Goal: Task Accomplishment & Management: Use online tool/utility

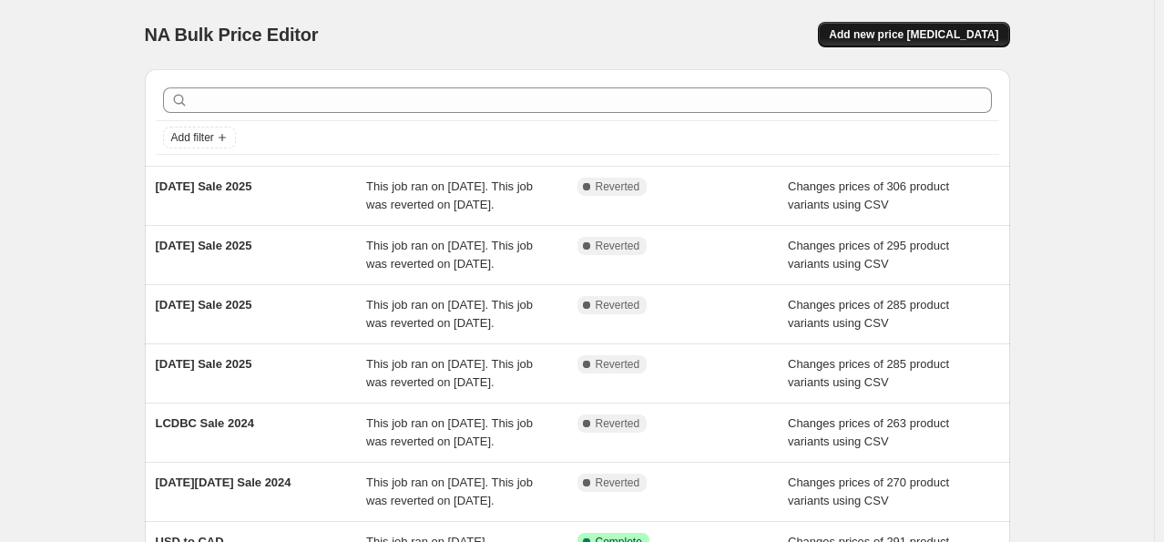
click at [921, 25] on button "Add new price change job" at bounding box center [913, 34] width 191 height 25
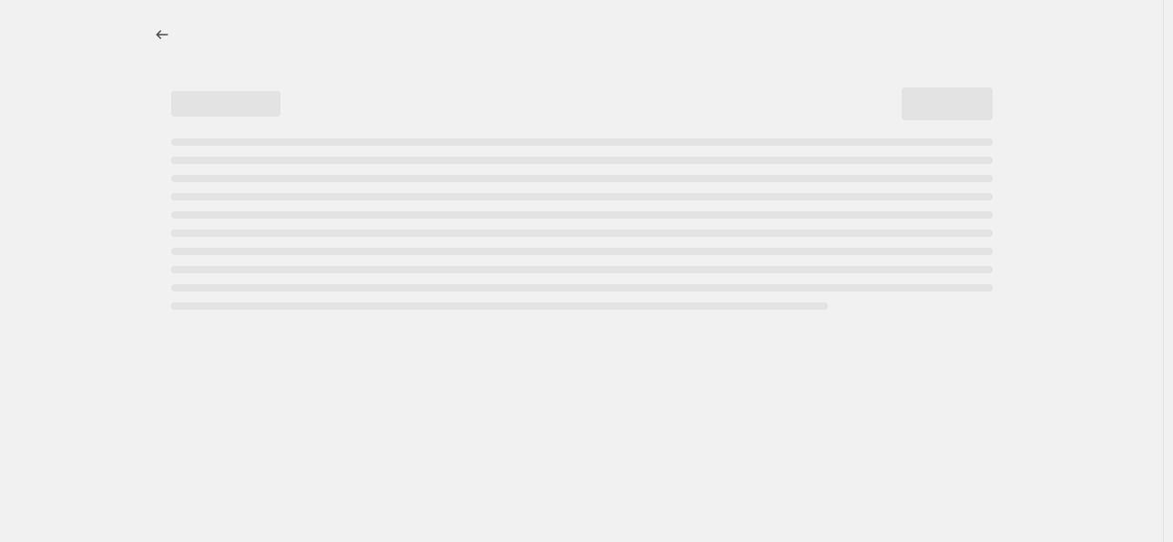
select select "percentage"
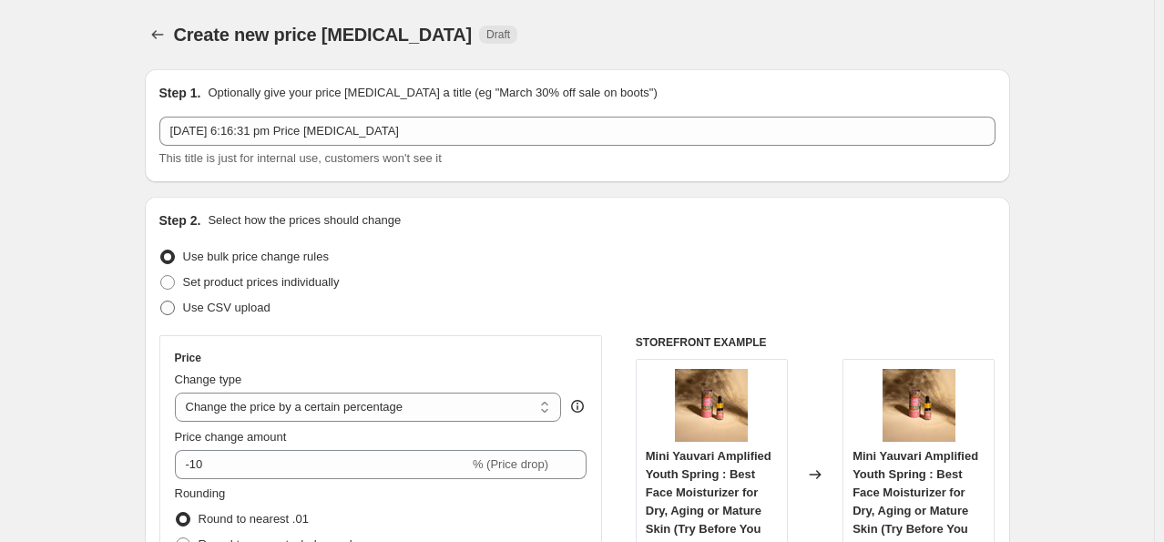
click at [240, 304] on span "Use CSV upload" at bounding box center [226, 307] width 87 height 14
click at [161, 301] on input "Use CSV upload" at bounding box center [160, 300] width 1 height 1
radio input "true"
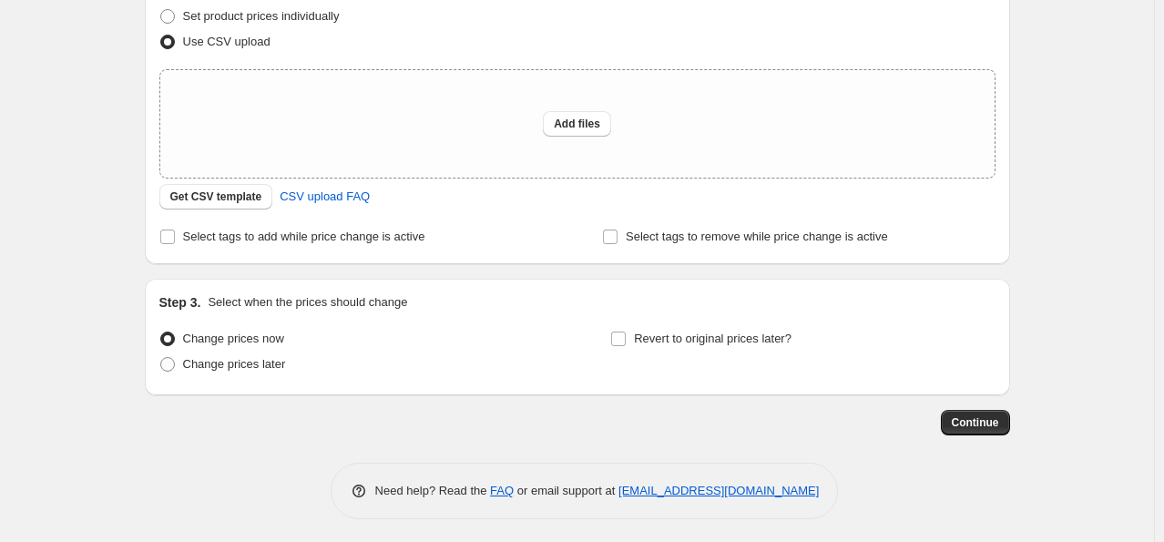
scroll to position [269, 0]
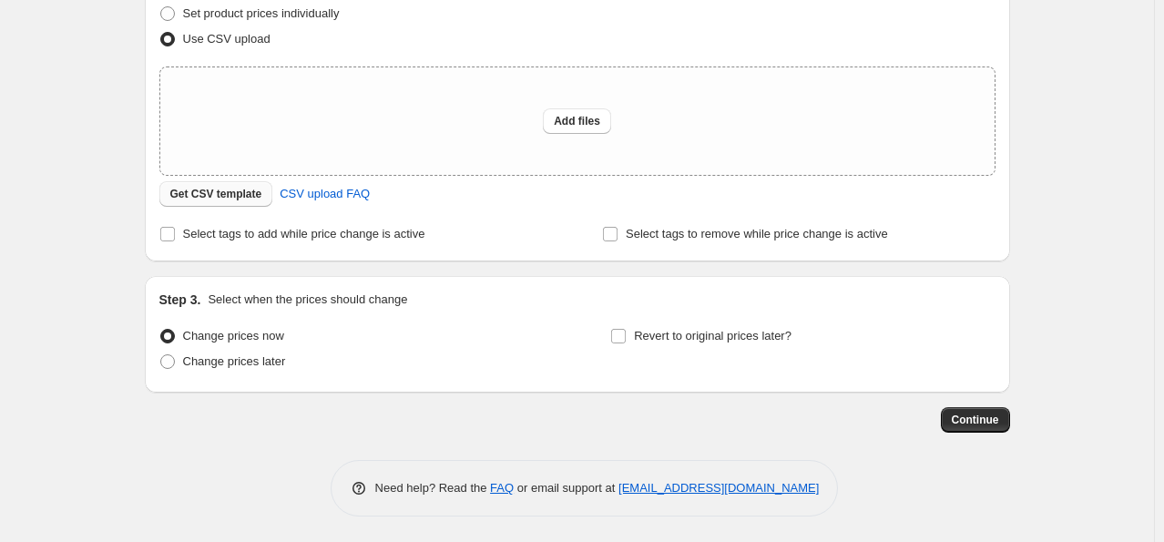
click at [229, 192] on span "Get CSV template" at bounding box center [216, 194] width 92 height 15
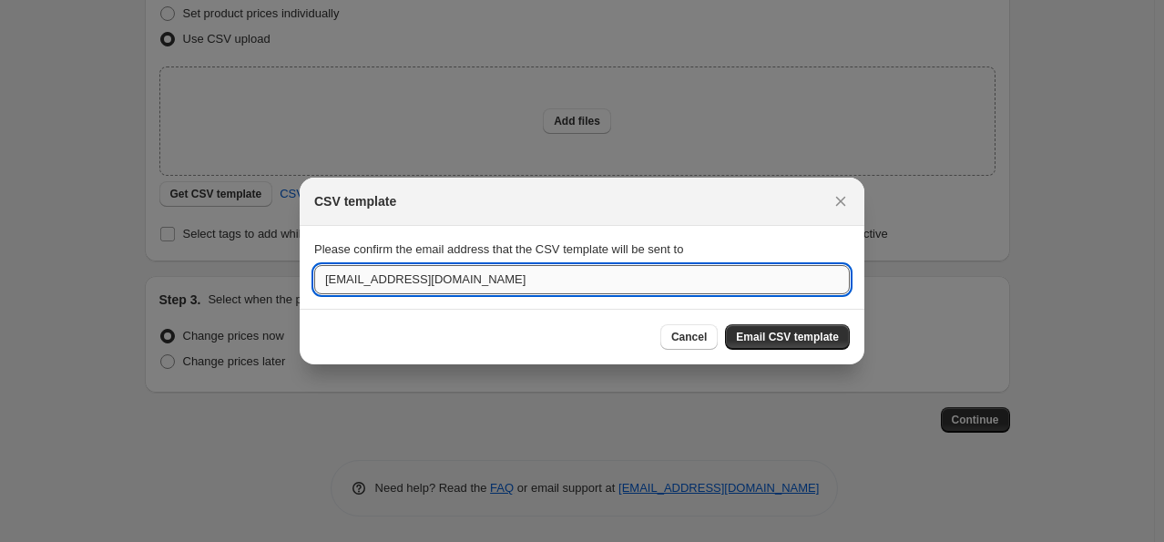
click at [546, 288] on input "anke@transformative.in" at bounding box center [581, 279] width 535 height 29
type input "aditi.jain@transformative.in"
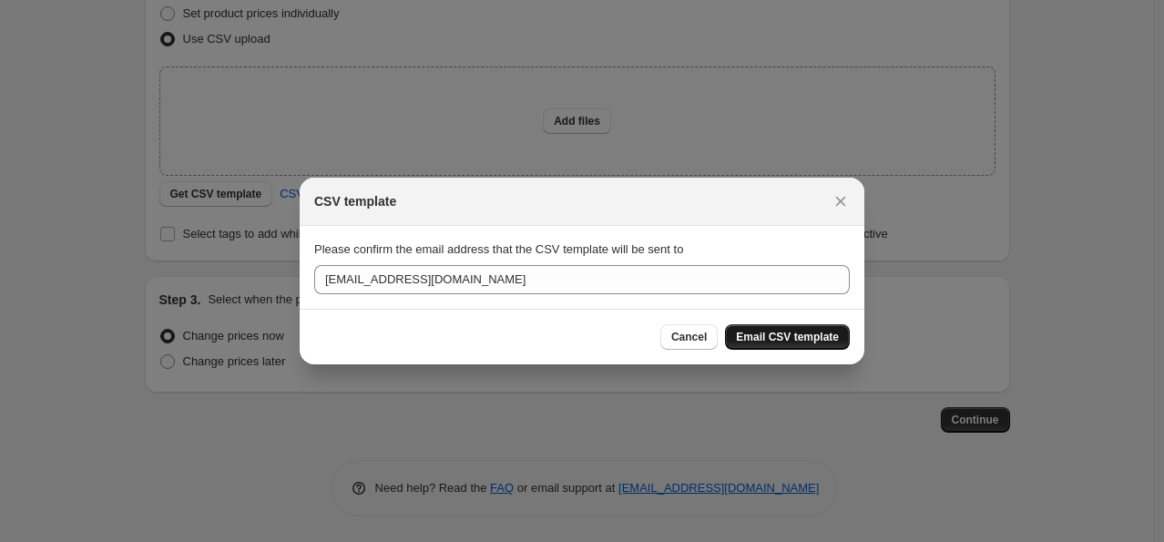
click at [761, 337] on span "Email CSV template" at bounding box center [787, 337] width 103 height 15
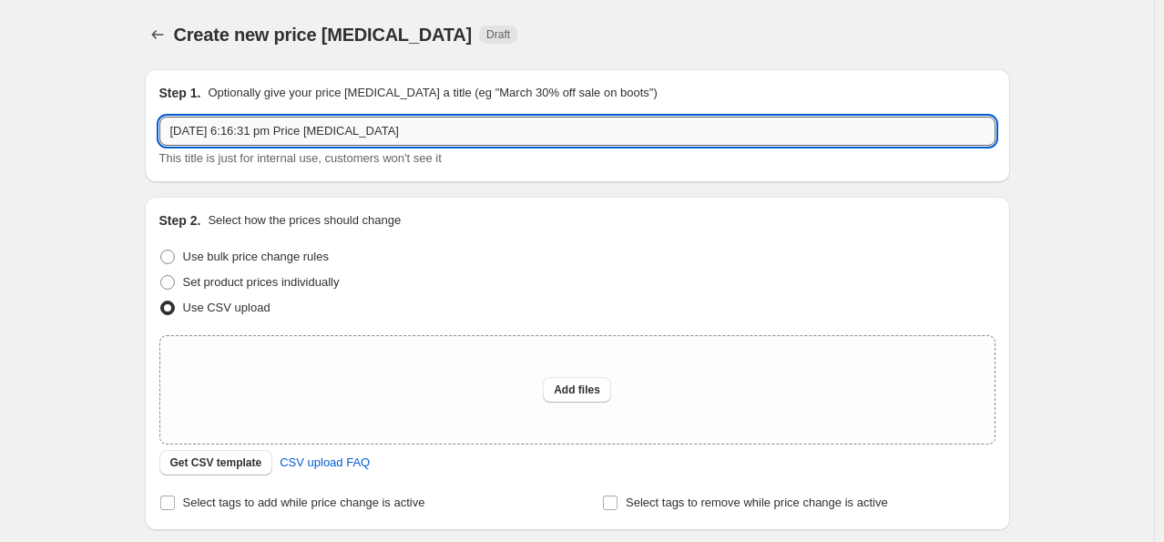
click at [337, 127] on input "28 Aug 2025, 6:16:31 pm Price change job" at bounding box center [577, 131] width 836 height 29
type input "Labour Day Sale 2025"
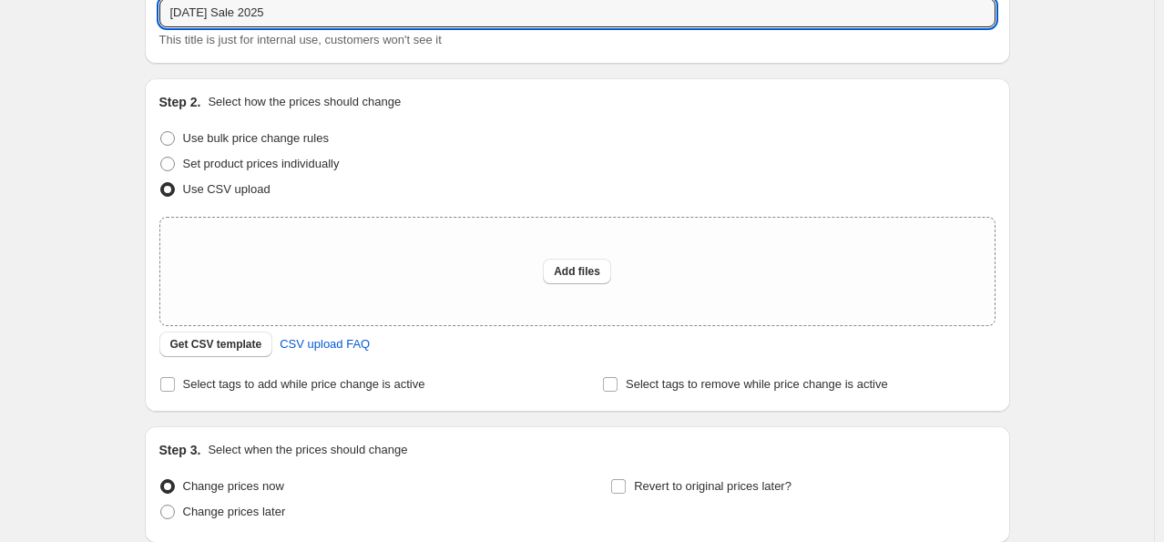
scroll to position [269, 0]
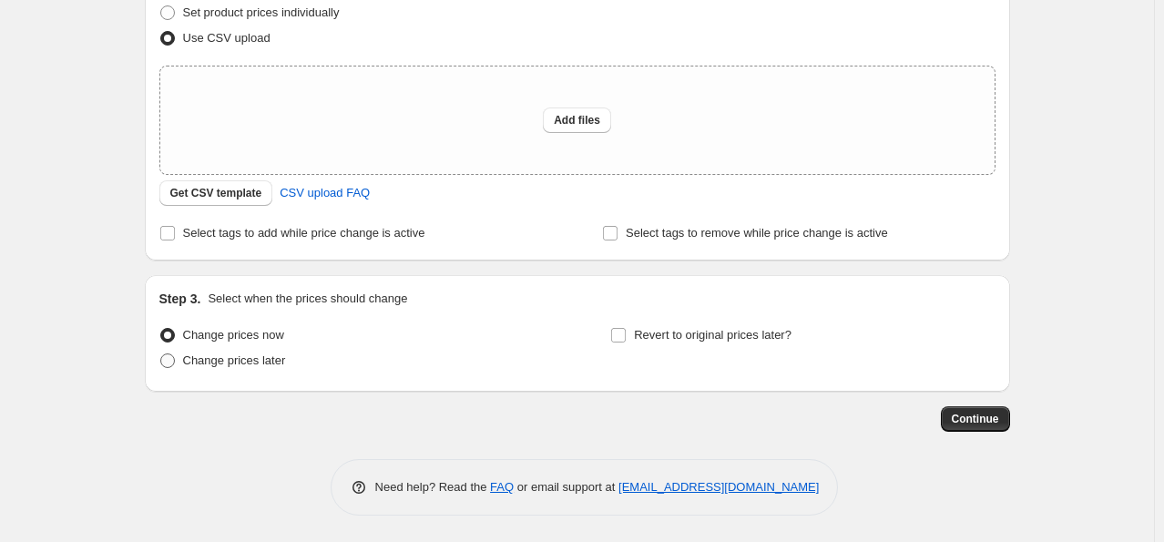
click at [253, 366] on span "Change prices later" at bounding box center [234, 360] width 103 height 14
click at [161, 354] on input "Change prices later" at bounding box center [160, 353] width 1 height 1
radio input "true"
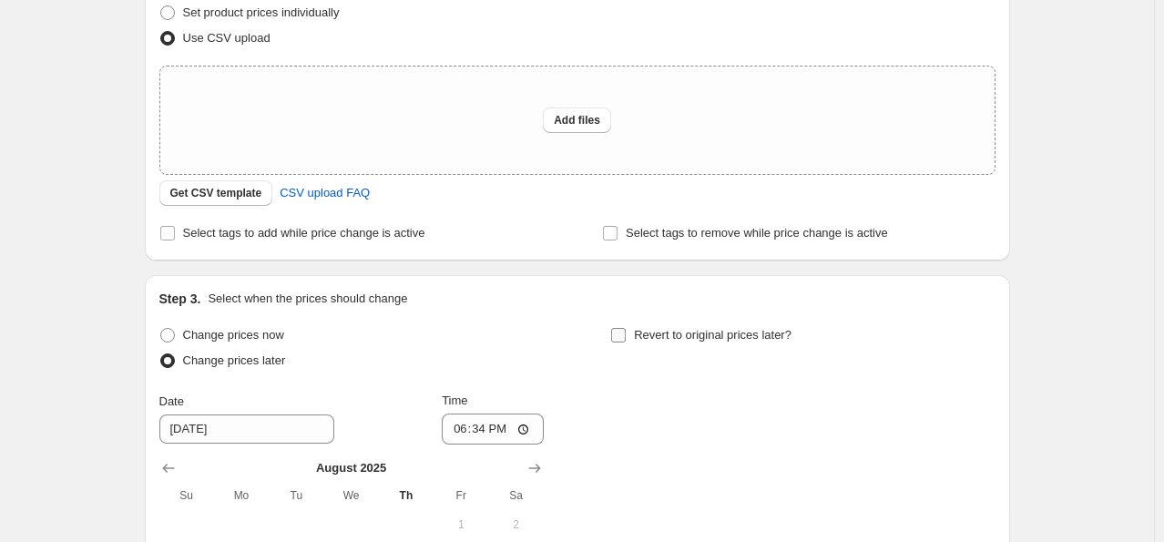
click at [624, 340] on input "Revert to original prices later?" at bounding box center [618, 335] width 15 height 15
checkbox input "true"
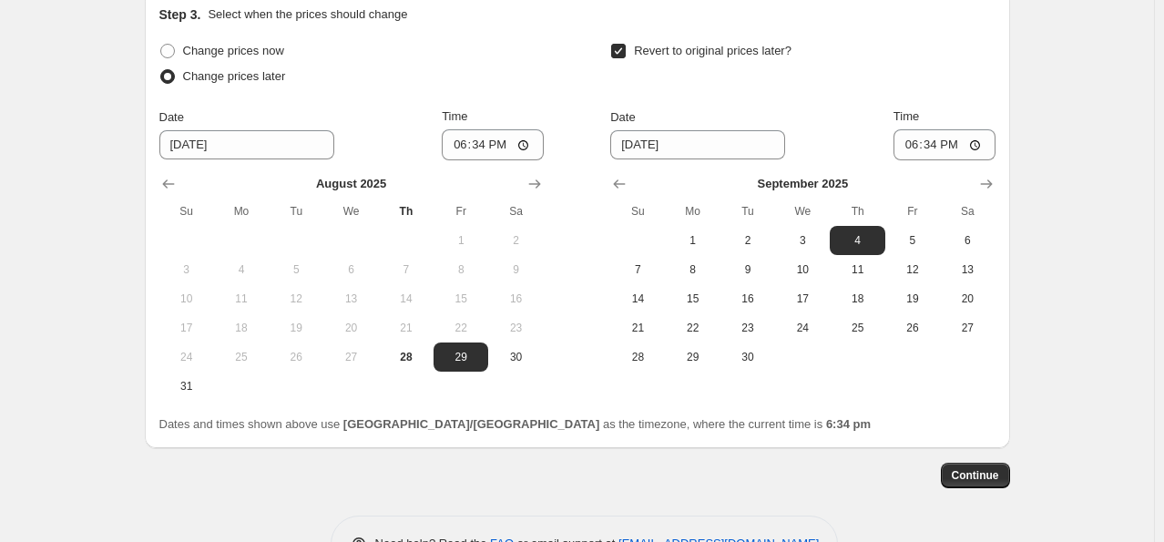
scroll to position [556, 0]
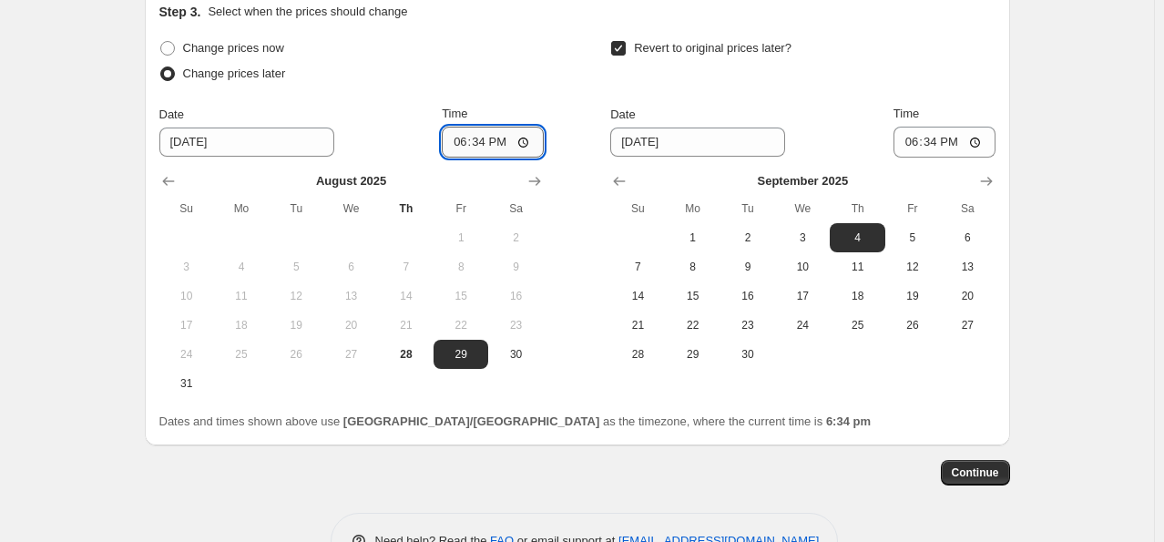
click at [532, 147] on input "18:34" at bounding box center [493, 142] width 102 height 31
type input "12:57"
click at [750, 237] on span "2" at bounding box center [747, 237] width 40 height 15
type input "9/2/2025"
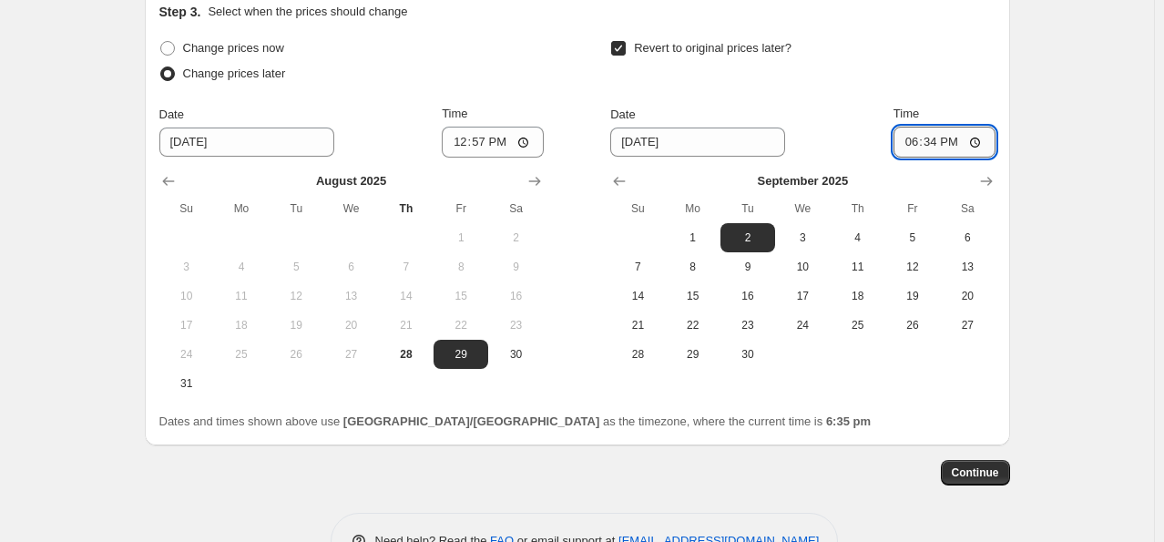
click at [980, 138] on input "18:34" at bounding box center [944, 142] width 102 height 31
type input "21:30"
click at [938, 38] on div "Revert to original prices later?" at bounding box center [802, 63] width 384 height 55
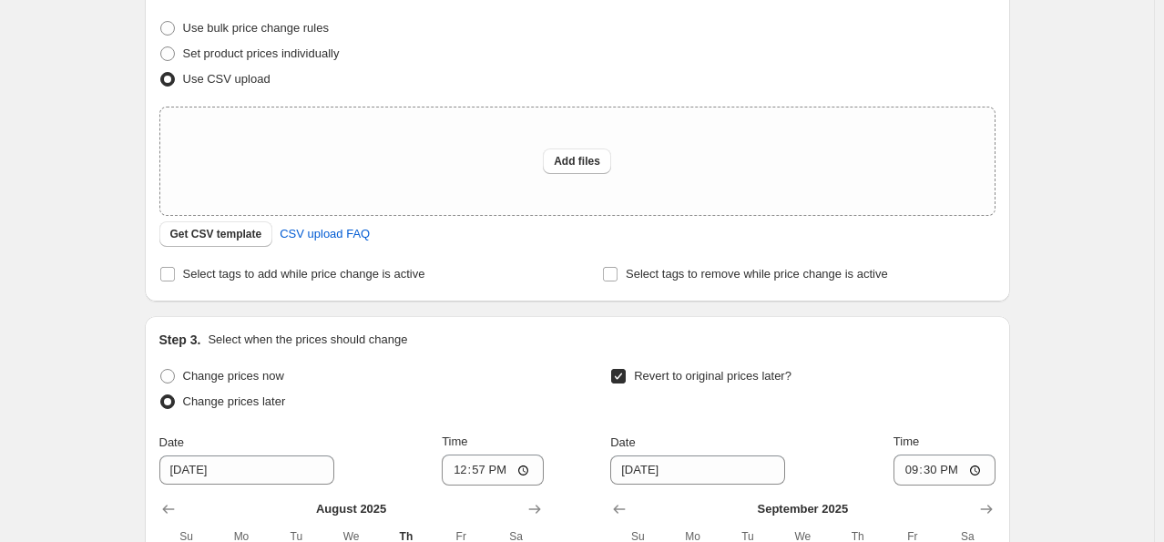
scroll to position [227, 0]
click at [556, 173] on button "Add files" at bounding box center [577, 162] width 68 height 25
type input "C:\fakepath\csv_template_user_48759.csv"
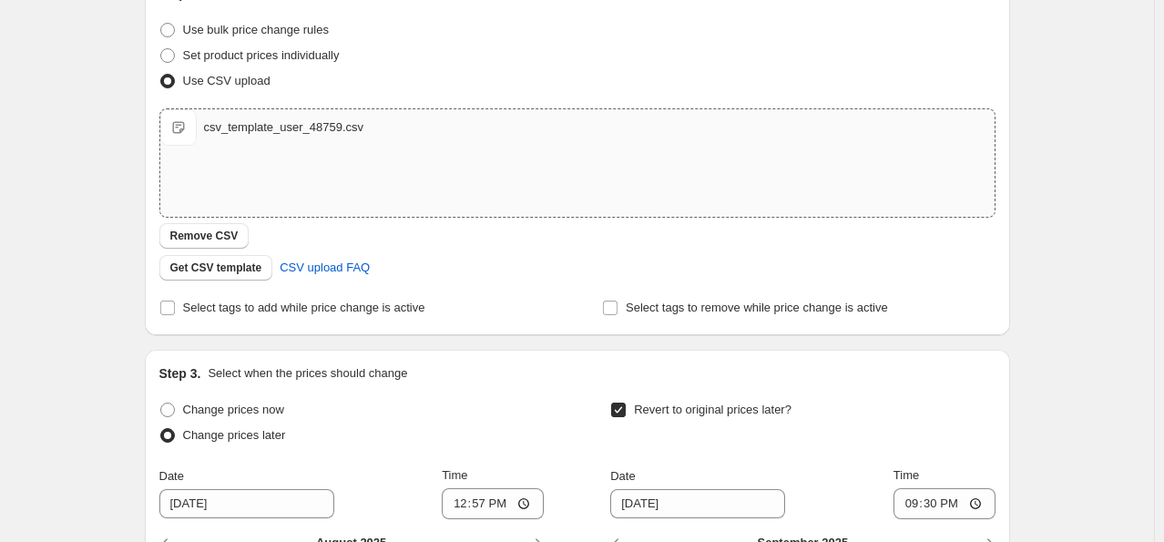
scroll to position [642, 0]
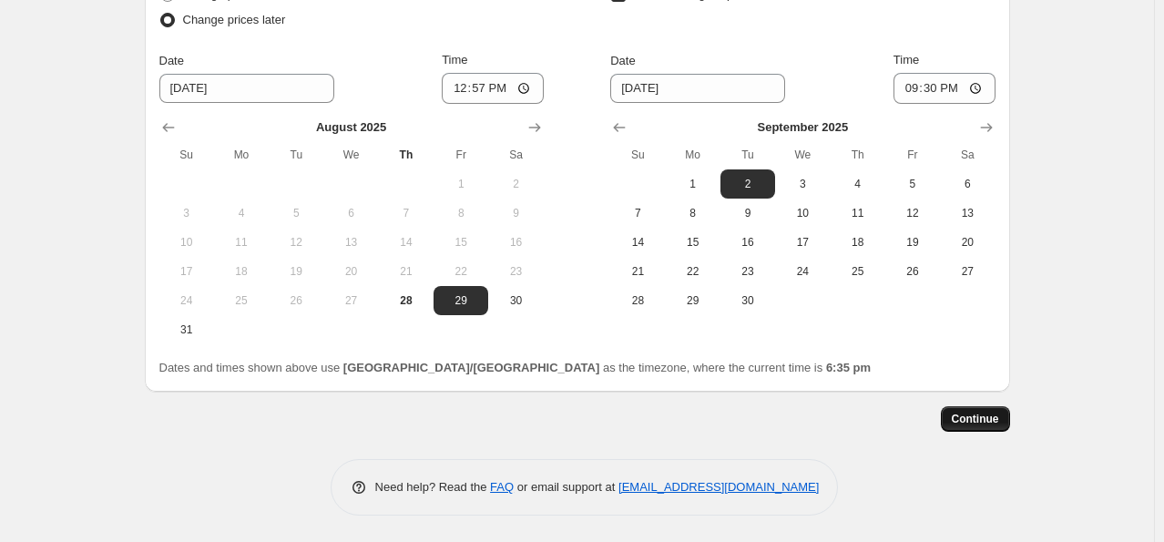
click at [960, 415] on span "Continue" at bounding box center [974, 419] width 47 height 15
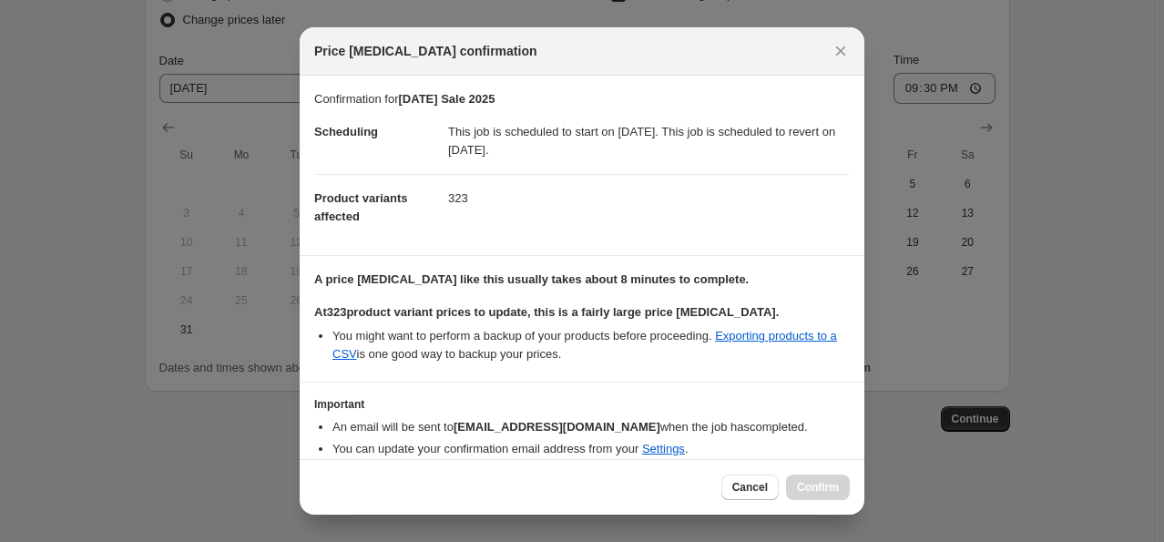
scroll to position [71, 0]
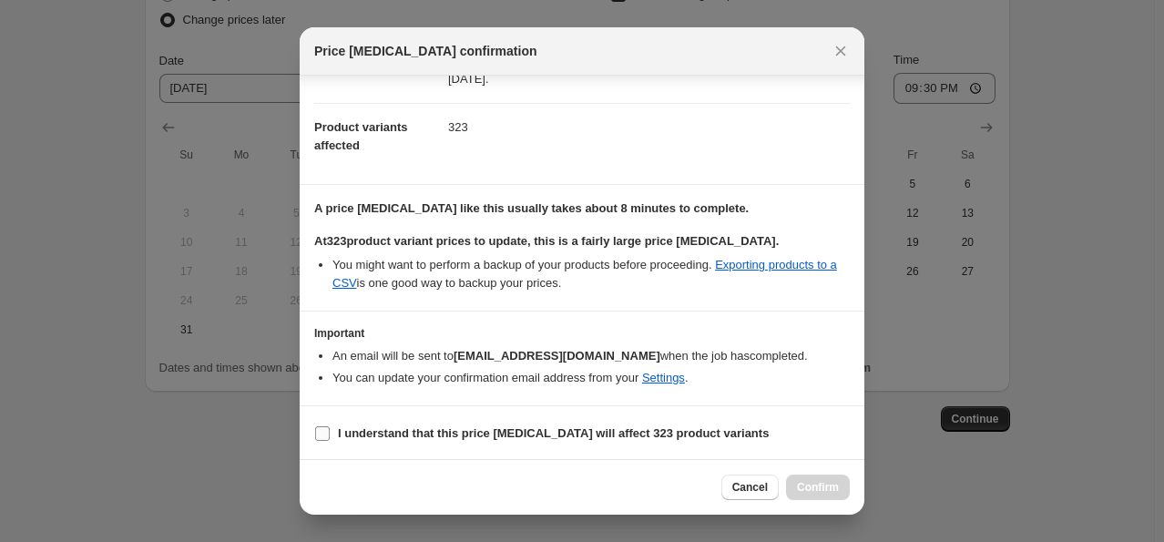
click at [513, 438] on b "I understand that this price change job will affect 323 product variants" at bounding box center [553, 433] width 431 height 14
click at [330, 438] on input "I understand that this price change job will affect 323 product variants" at bounding box center [322, 433] width 15 height 15
checkbox input "true"
click at [656, 375] on link "Settings" at bounding box center [663, 378] width 43 height 14
click at [809, 483] on span "Confirm" at bounding box center [818, 487] width 42 height 15
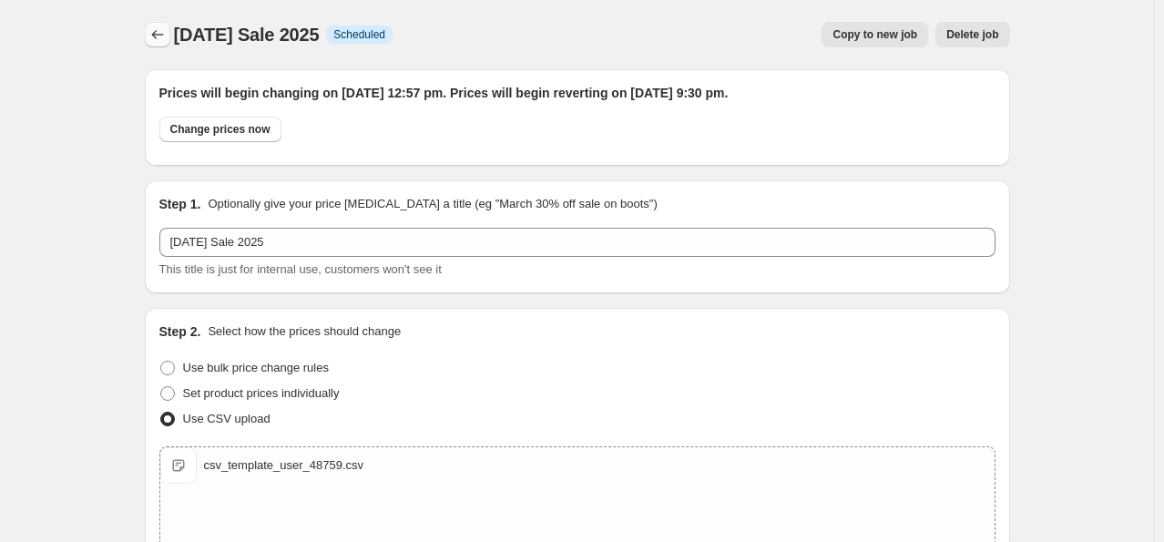
click at [164, 40] on icon "Price change jobs" at bounding box center [157, 34] width 18 height 18
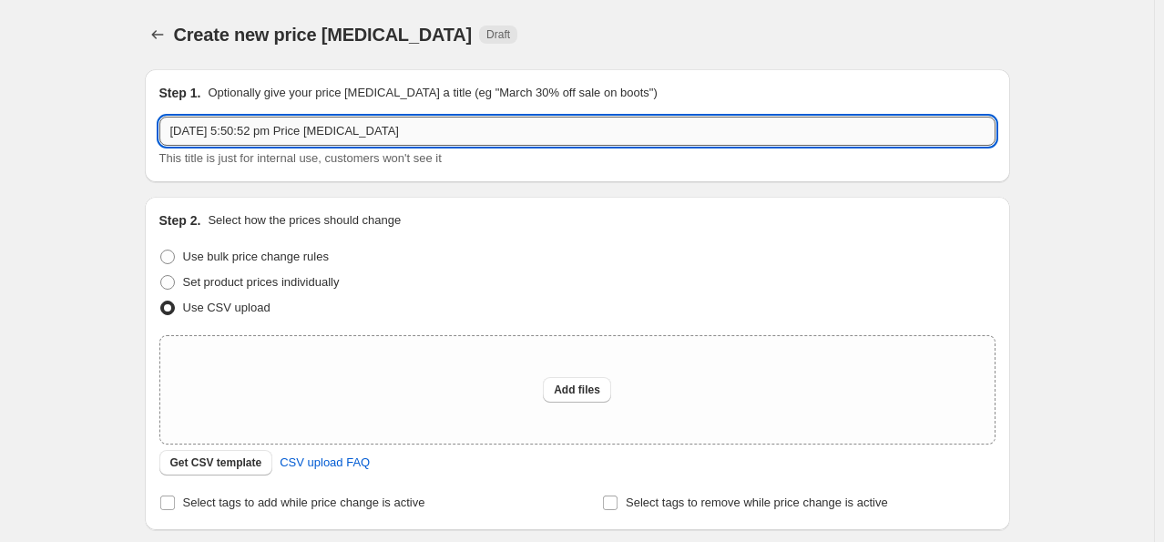
click at [374, 134] on input "28 Aug 2025, 5:50:52 pm Price change job" at bounding box center [577, 131] width 836 height 29
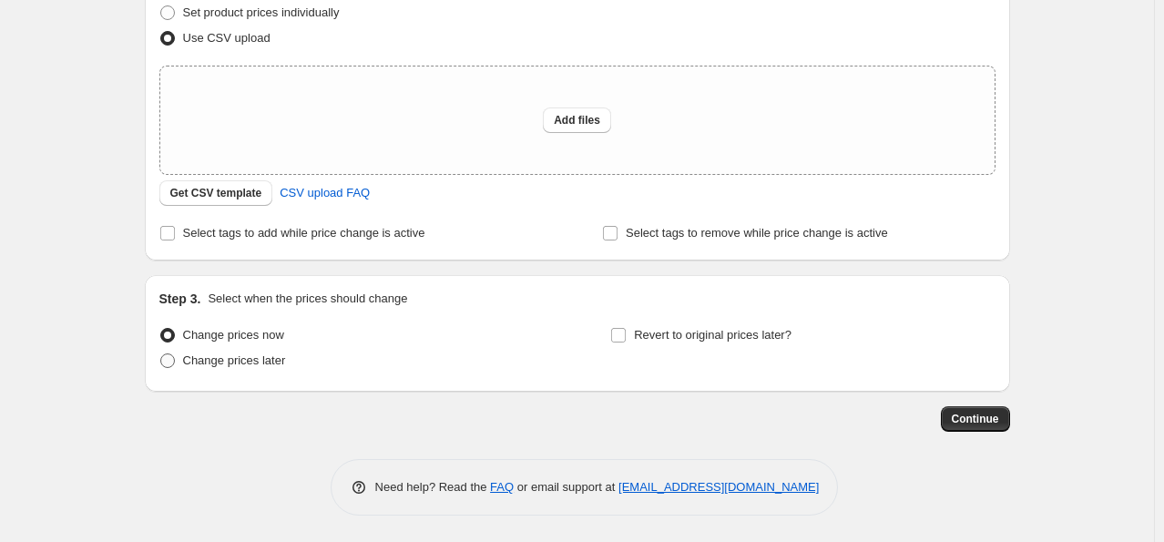
type input "Labour Day Sale 2025"
click at [266, 360] on span "Change prices later" at bounding box center [234, 360] width 103 height 14
click at [161, 354] on input "Change prices later" at bounding box center [160, 353] width 1 height 1
radio input "true"
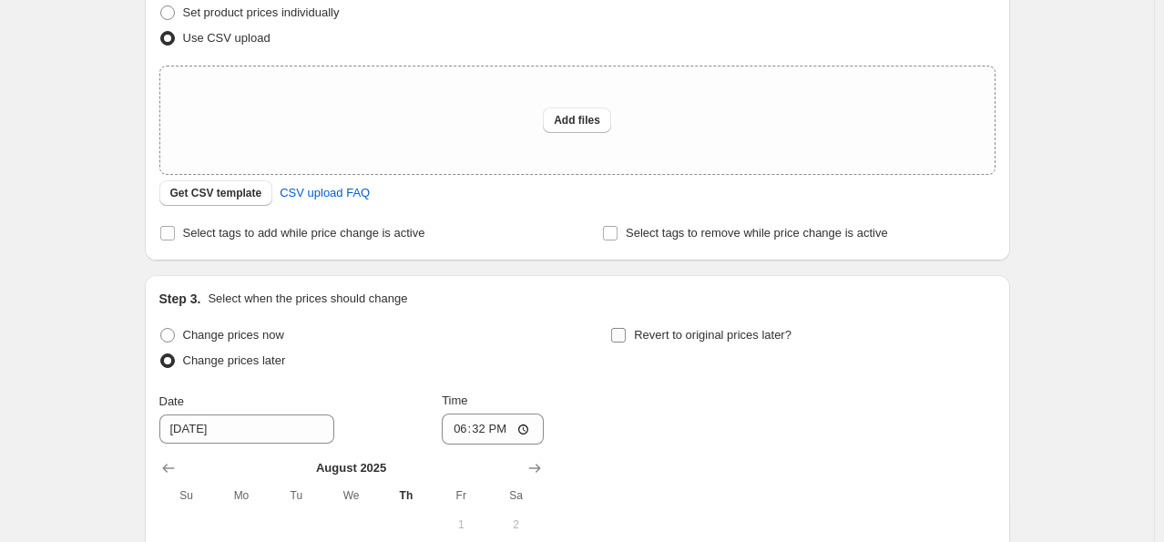
click at [648, 336] on span "Revert to original prices later?" at bounding box center [713, 335] width 158 height 14
click at [625, 336] on input "Revert to original prices later?" at bounding box center [618, 335] width 15 height 15
checkbox input "true"
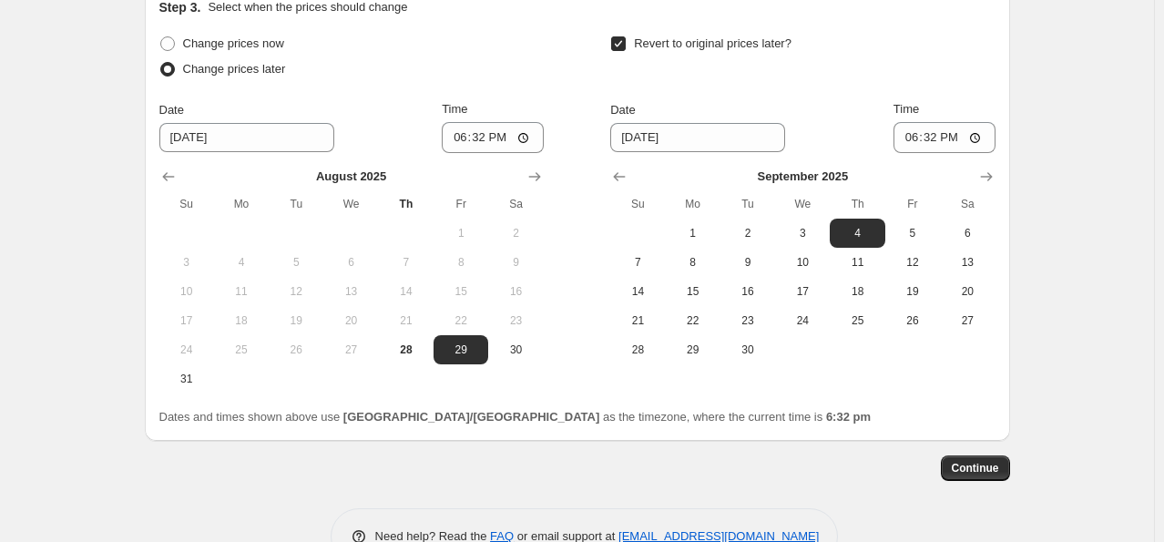
scroll to position [565, 0]
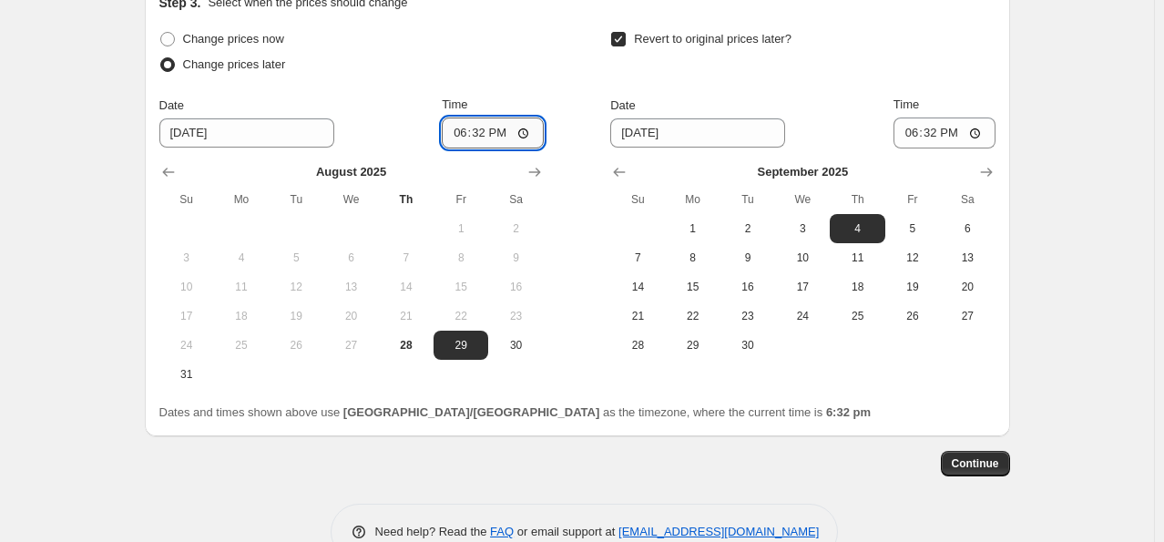
click at [531, 137] on input "18:32" at bounding box center [493, 132] width 102 height 31
type input "12:55"
click at [551, 64] on div "Change prices now Change prices later Date 8/29/2025 Time 12:55 August 2025 Su …" at bounding box center [577, 207] width 836 height 362
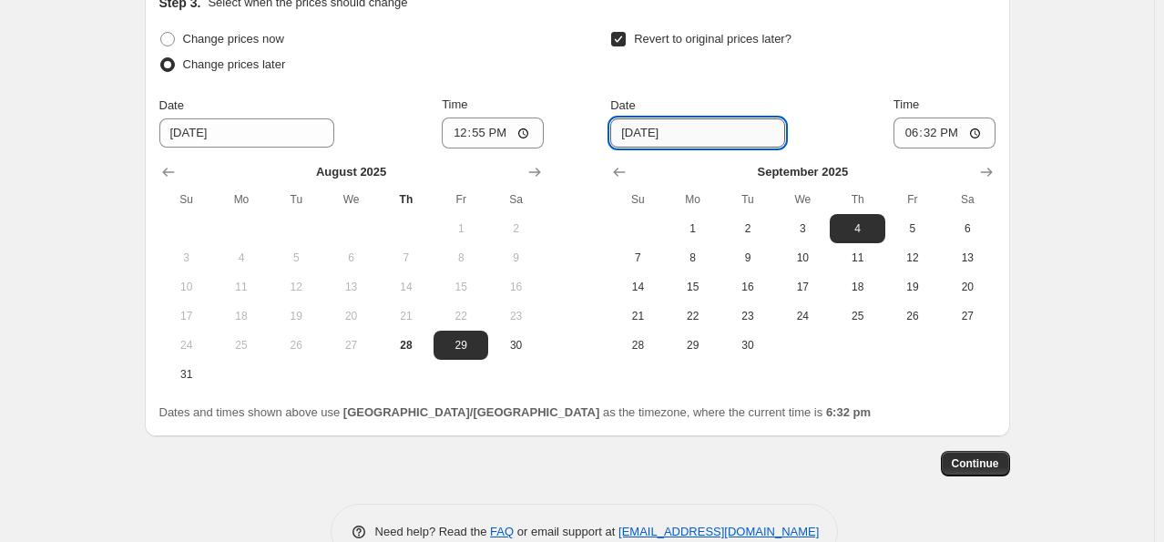
click at [662, 132] on input "9/4/2025" at bounding box center [697, 132] width 175 height 29
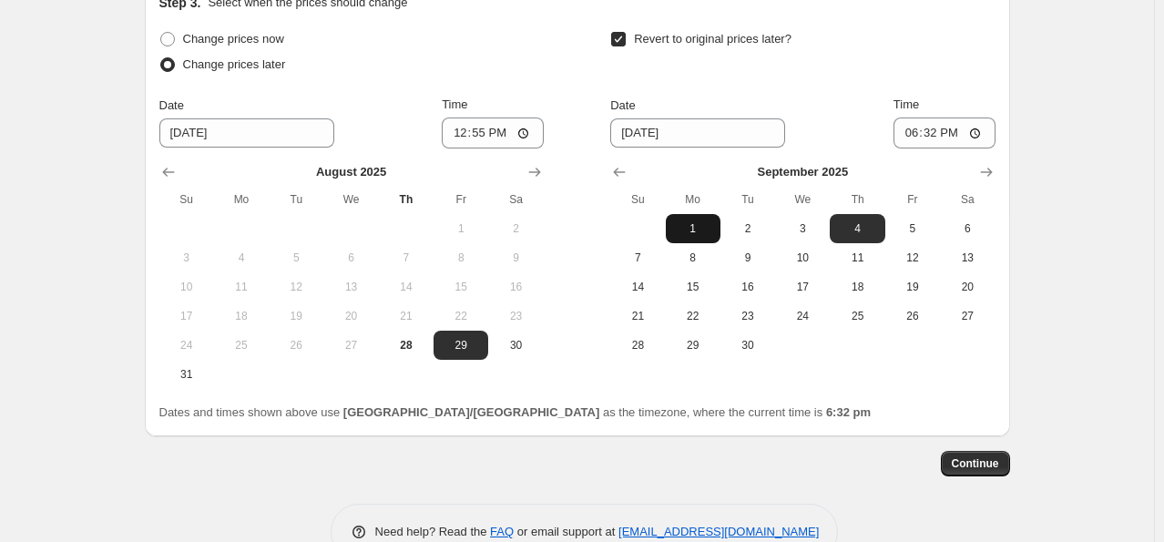
click at [703, 239] on button "1" at bounding box center [693, 228] width 55 height 29
type input "9/1/2025"
click at [976, 134] on input "18:32" at bounding box center [944, 132] width 102 height 31
type input "21:30"
click at [930, 58] on div "Revert to original prices later?" at bounding box center [802, 53] width 384 height 55
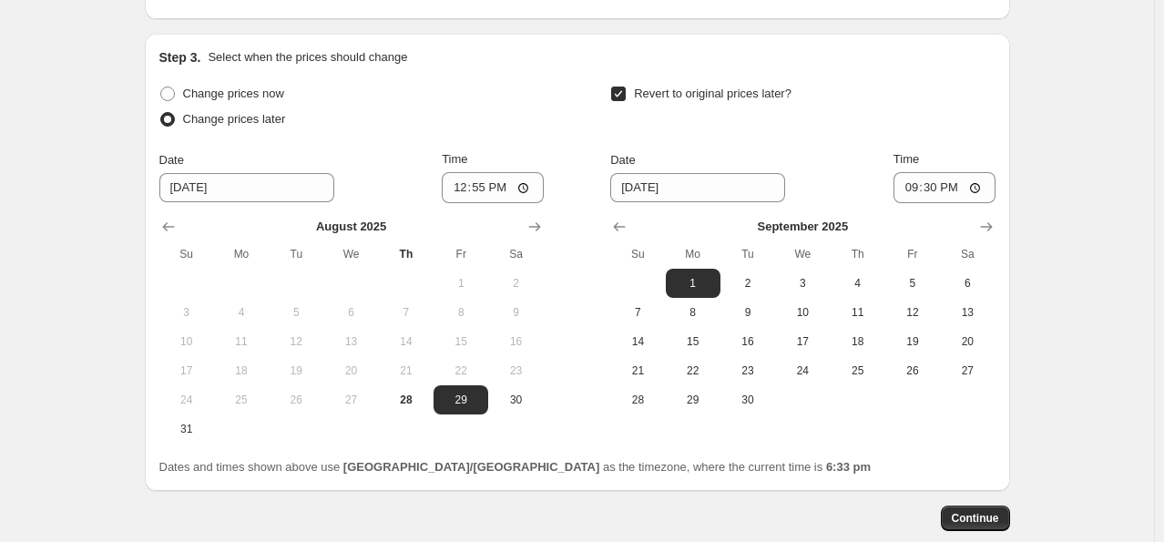
scroll to position [513, 0]
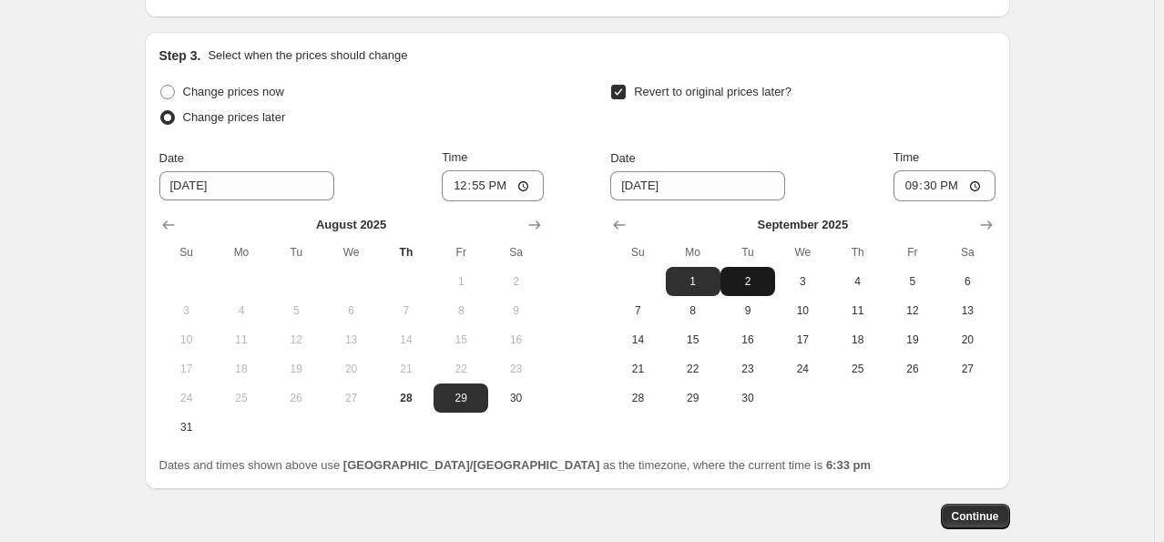
click at [750, 278] on span "2" at bounding box center [747, 281] width 40 height 15
type input "9/2/2025"
click at [800, 149] on div "Date 9/2/2025 Time 21:30" at bounding box center [802, 174] width 384 height 53
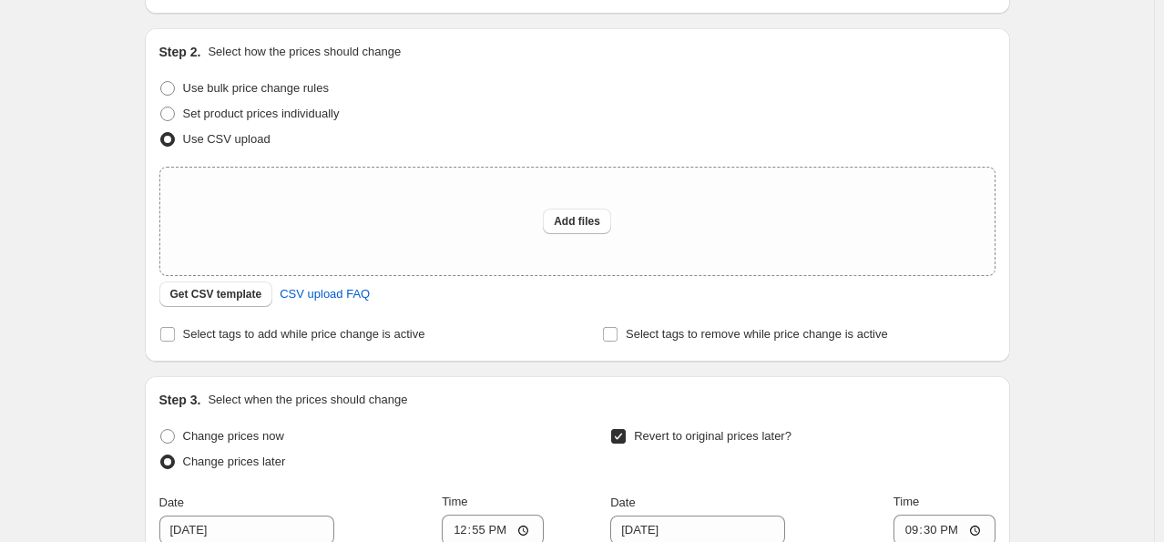
scroll to position [168, 0]
click at [588, 233] on button "Add files" at bounding box center [577, 221] width 68 height 25
type input "C:\fakepath\csv_template_user_12905.csv"
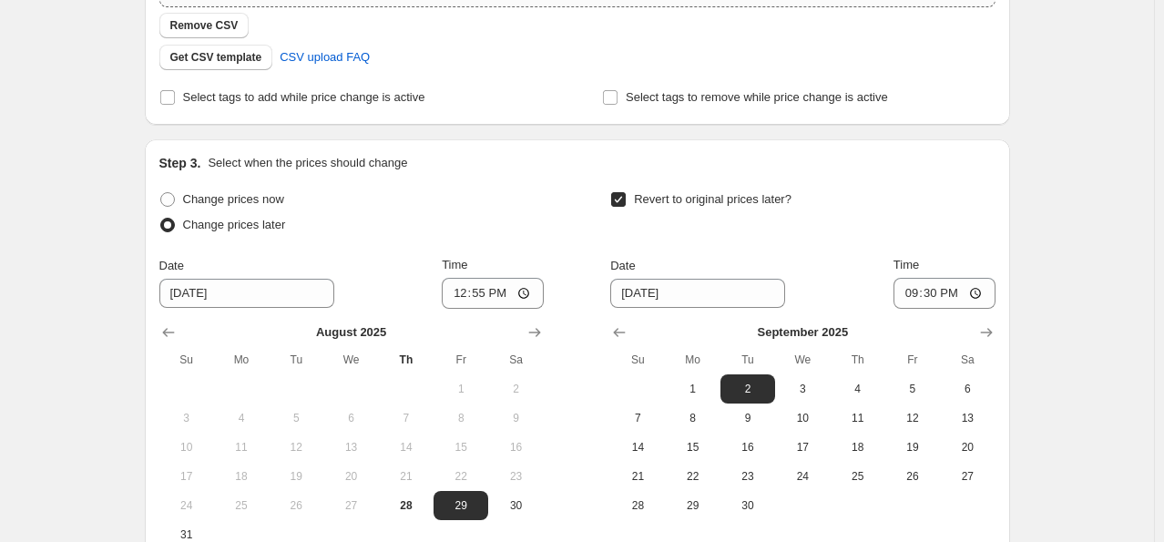
scroll to position [642, 0]
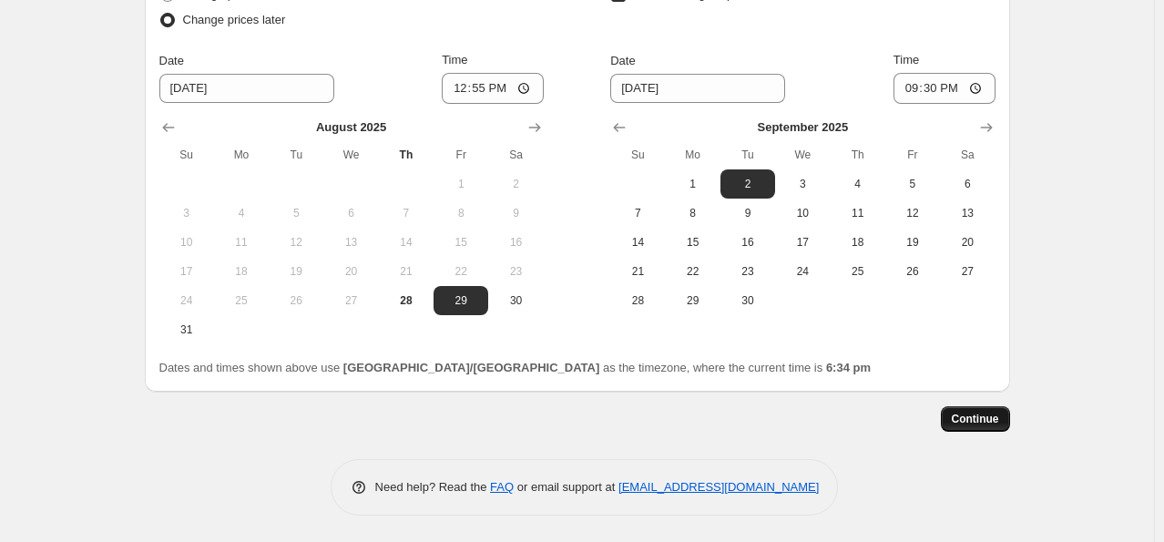
click at [994, 426] on button "Continue" at bounding box center [975, 418] width 69 height 25
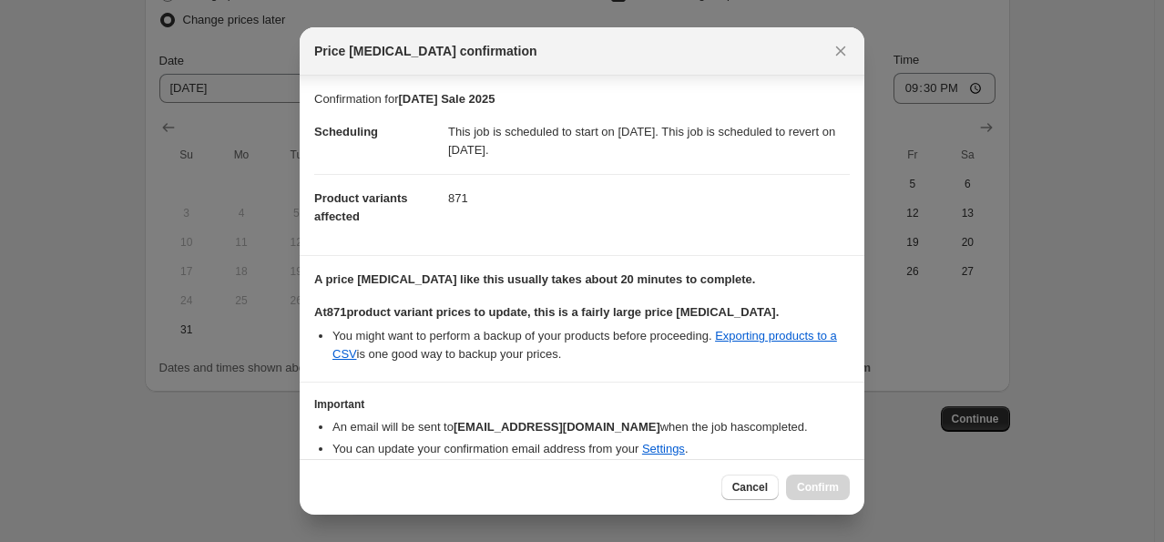
scroll to position [71, 0]
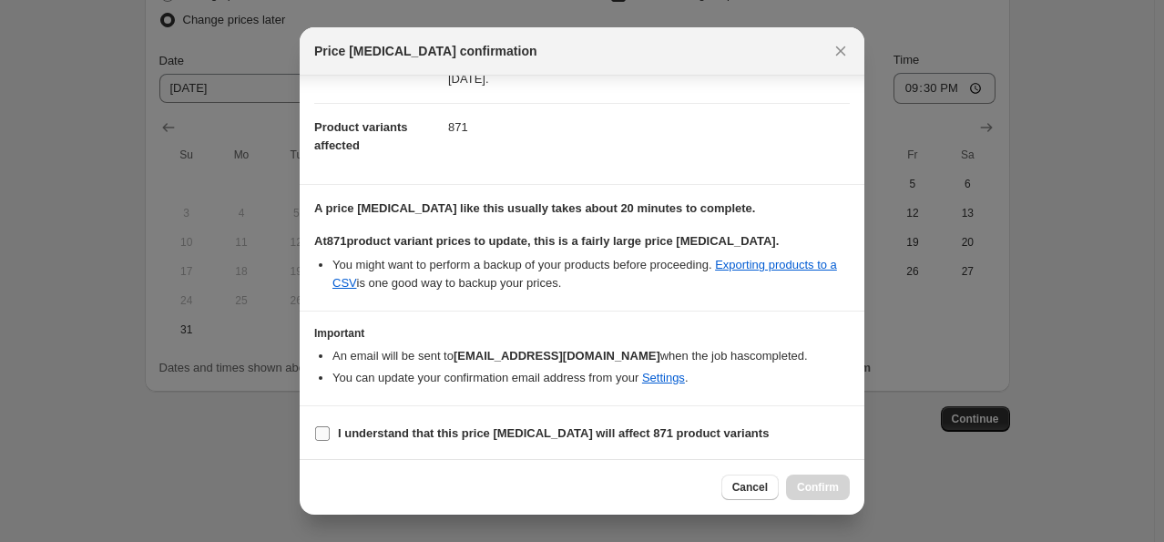
click at [648, 426] on b "I understand that this price change job will affect 871 product variants" at bounding box center [553, 433] width 431 height 14
click at [330, 426] on input "I understand that this price change job will affect 871 product variants" at bounding box center [322, 433] width 15 height 15
checkbox input "true"
click at [840, 484] on button "Confirm" at bounding box center [818, 486] width 64 height 25
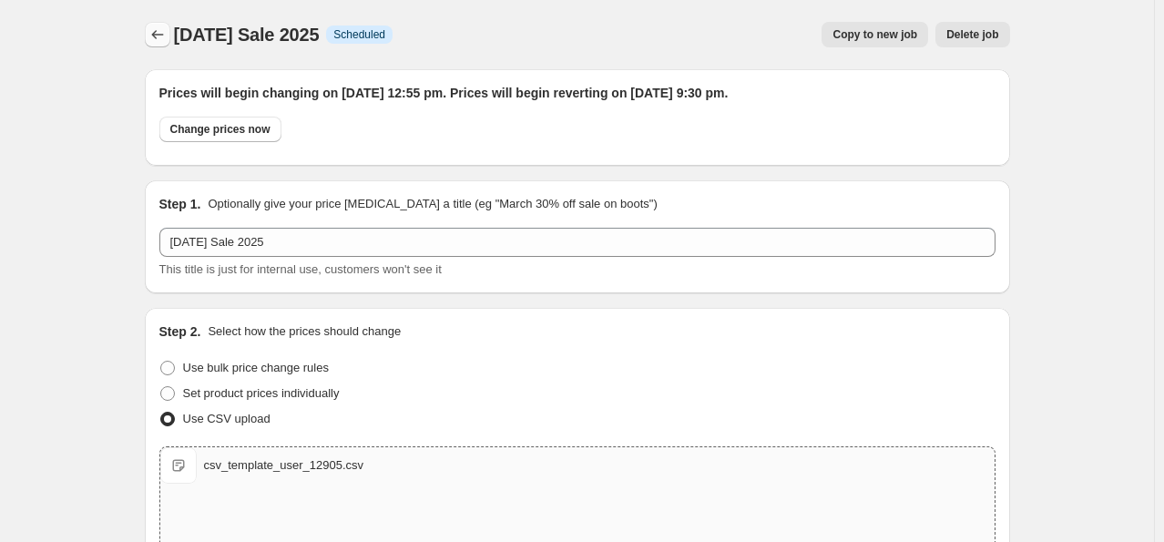
click at [157, 45] on button "Price change jobs" at bounding box center [157, 34] width 25 height 25
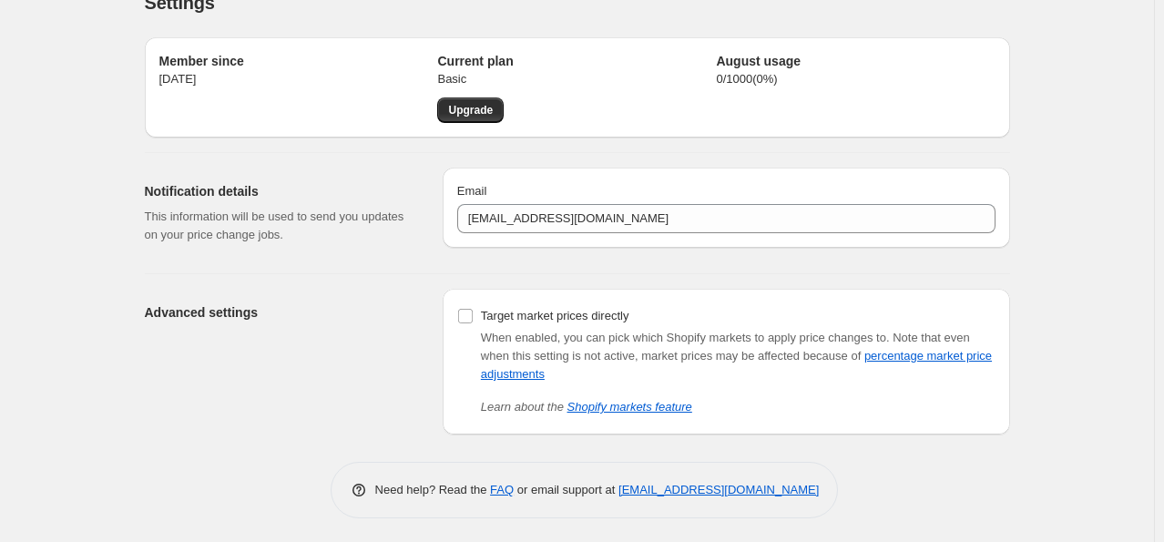
scroll to position [35, 0]
